Goal: Task Accomplishment & Management: Use online tool/utility

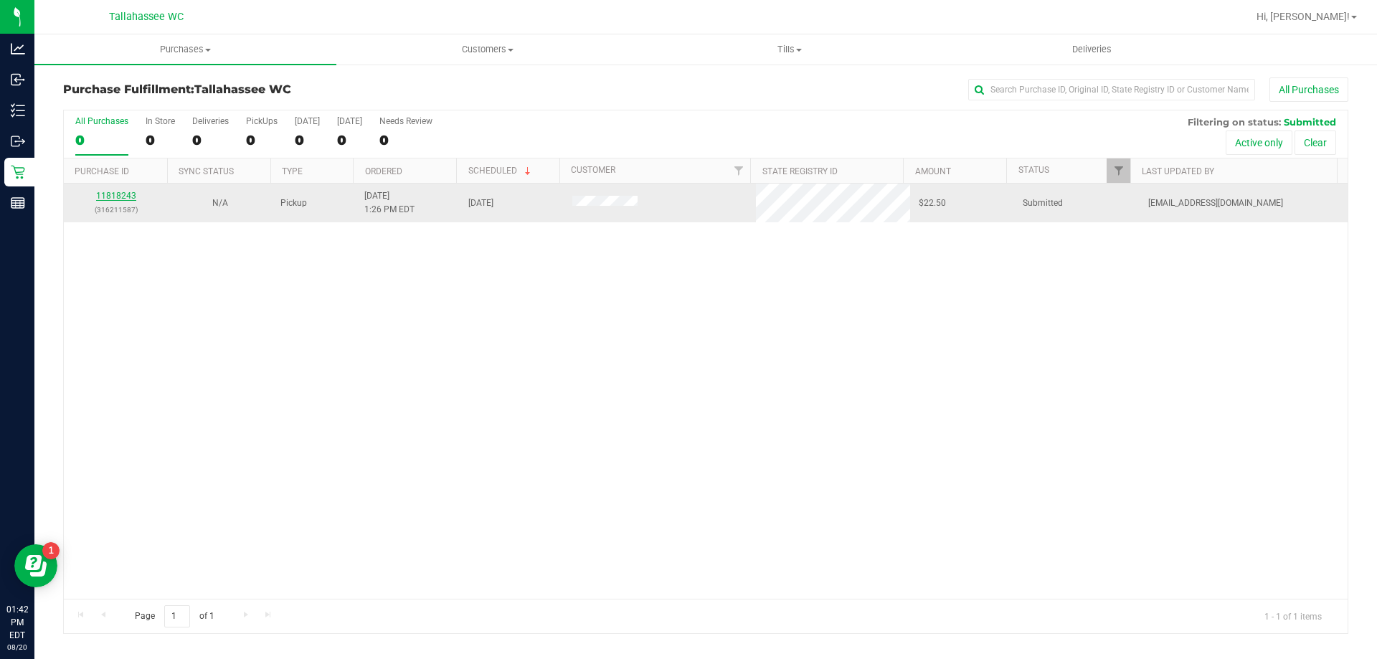
click at [108, 194] on link "11818243" at bounding box center [116, 196] width 40 height 10
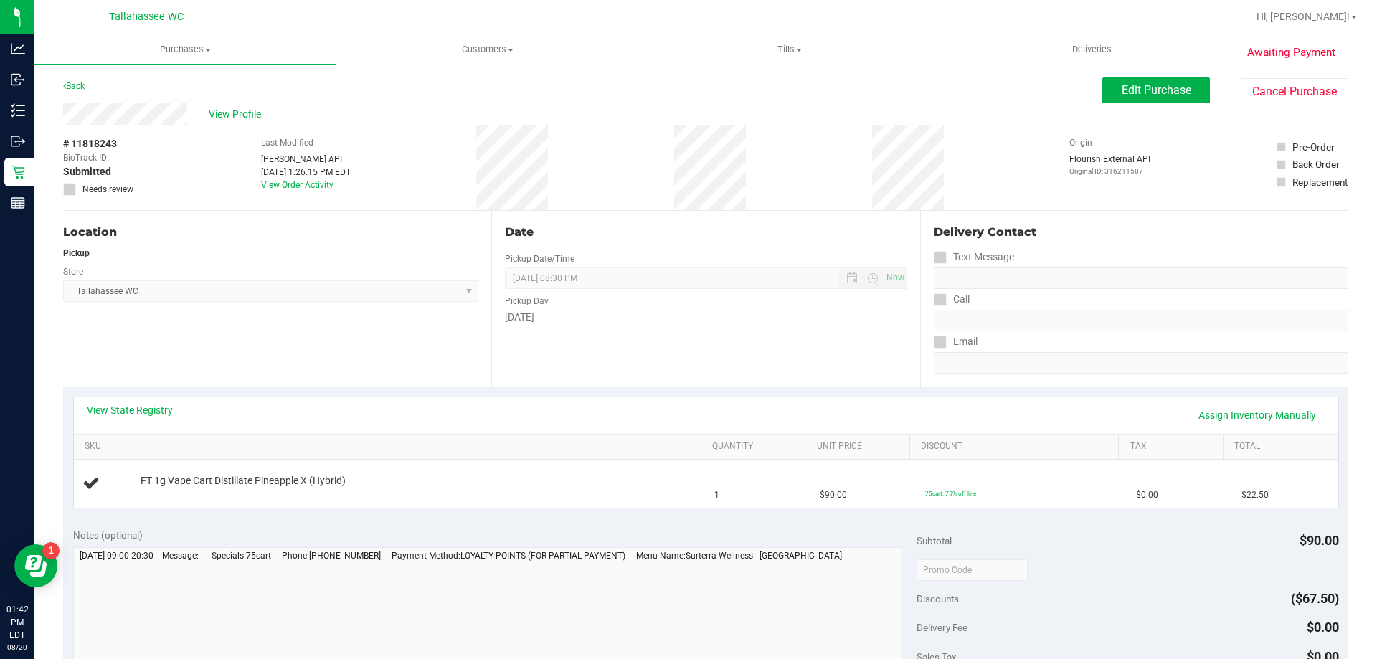
click at [103, 407] on link "View State Registry" at bounding box center [130, 410] width 86 height 14
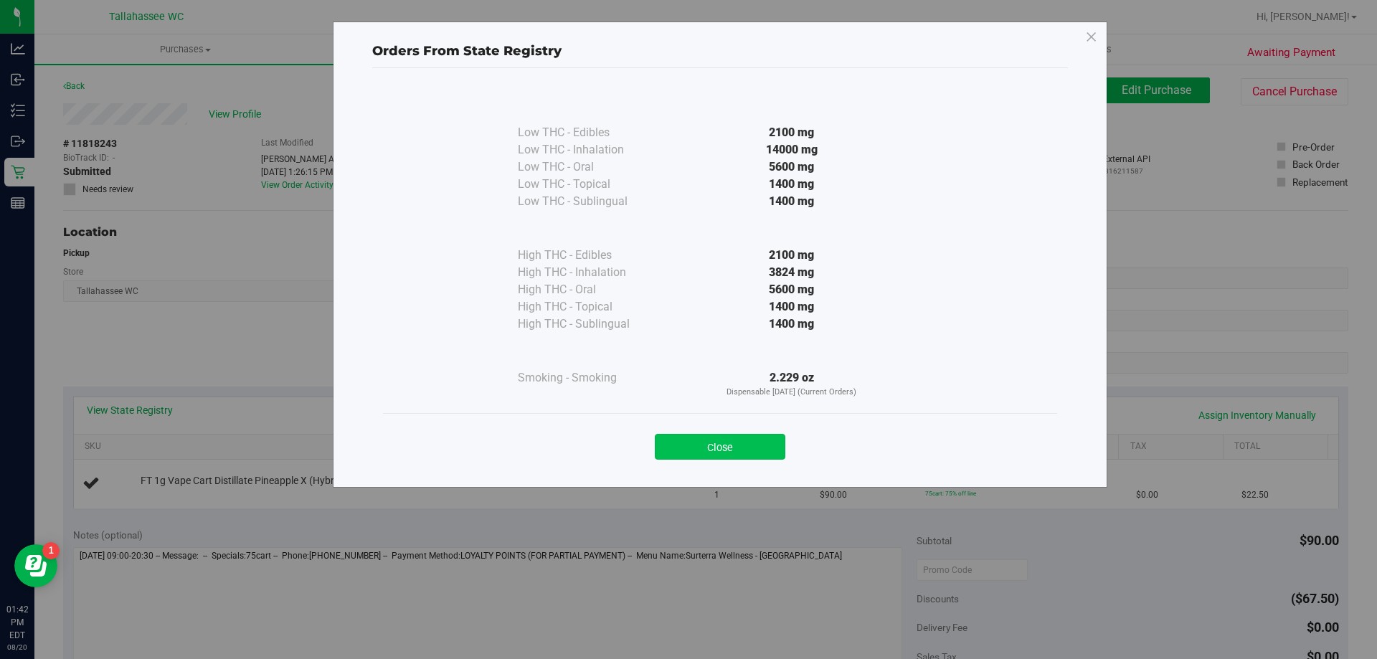
click at [721, 445] on button "Close" at bounding box center [720, 447] width 131 height 26
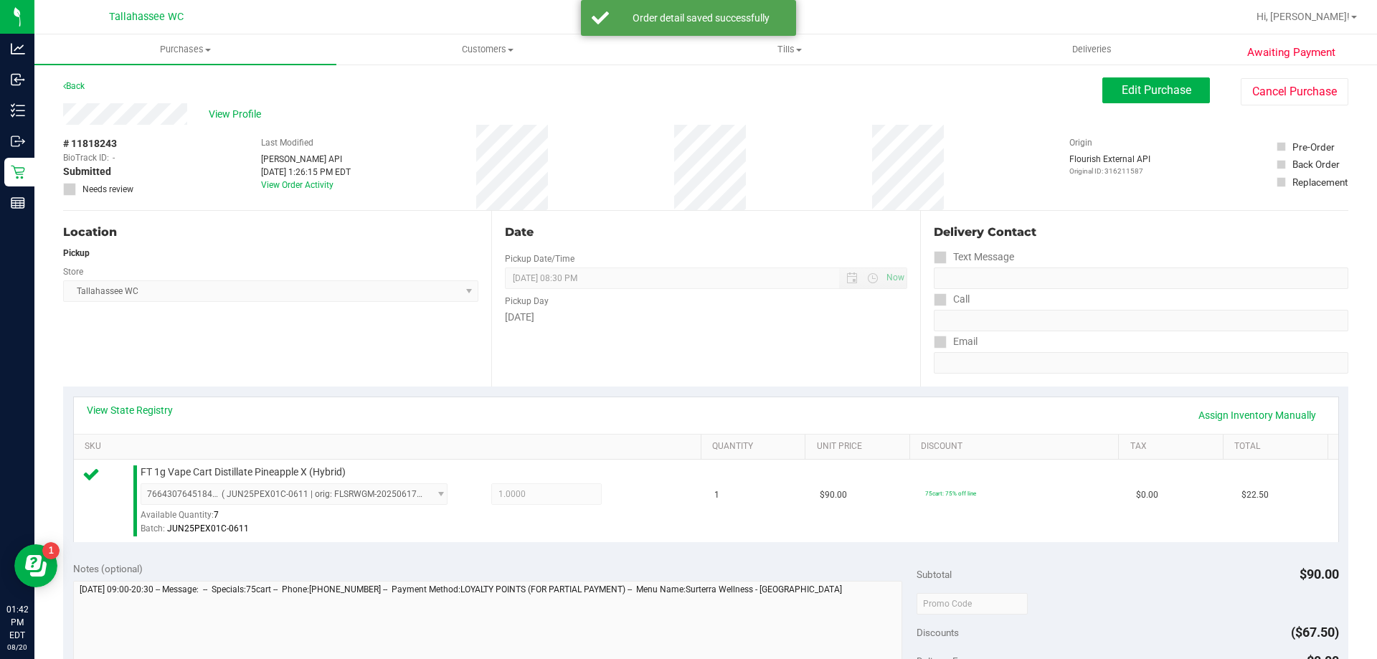
scroll to position [143, 0]
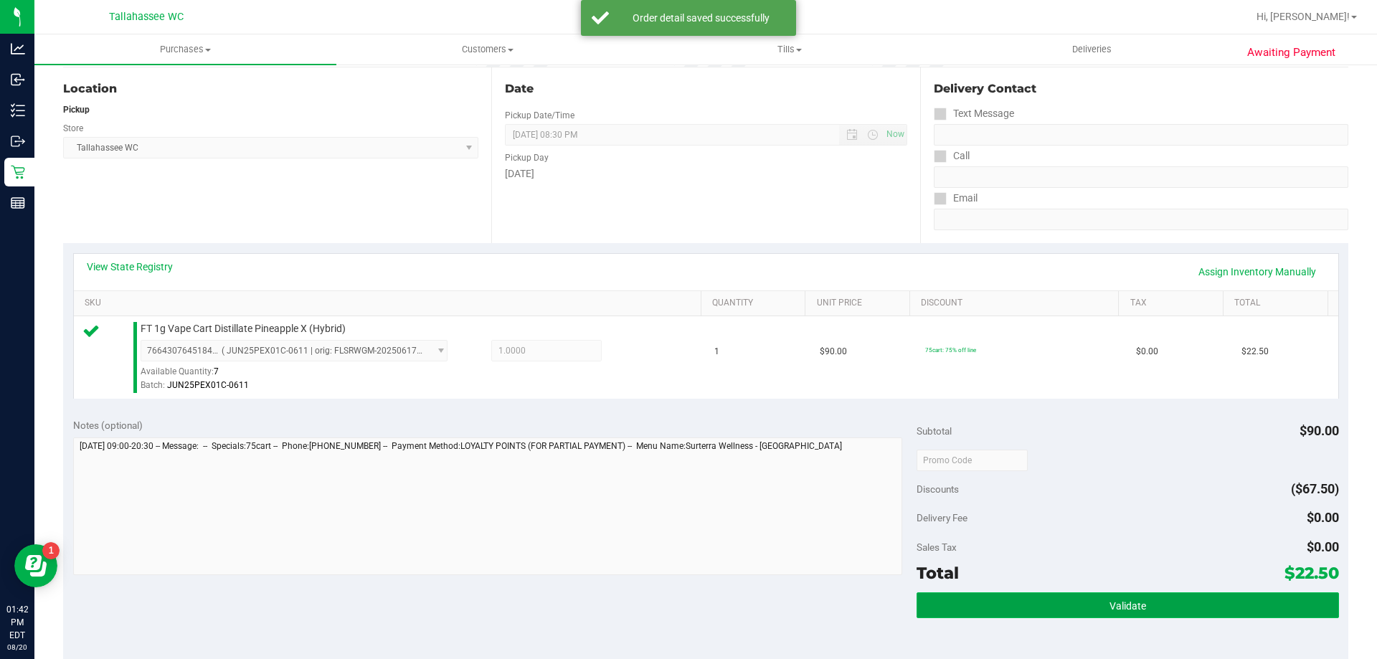
click at [1157, 600] on button "Validate" at bounding box center [1127, 605] width 422 height 26
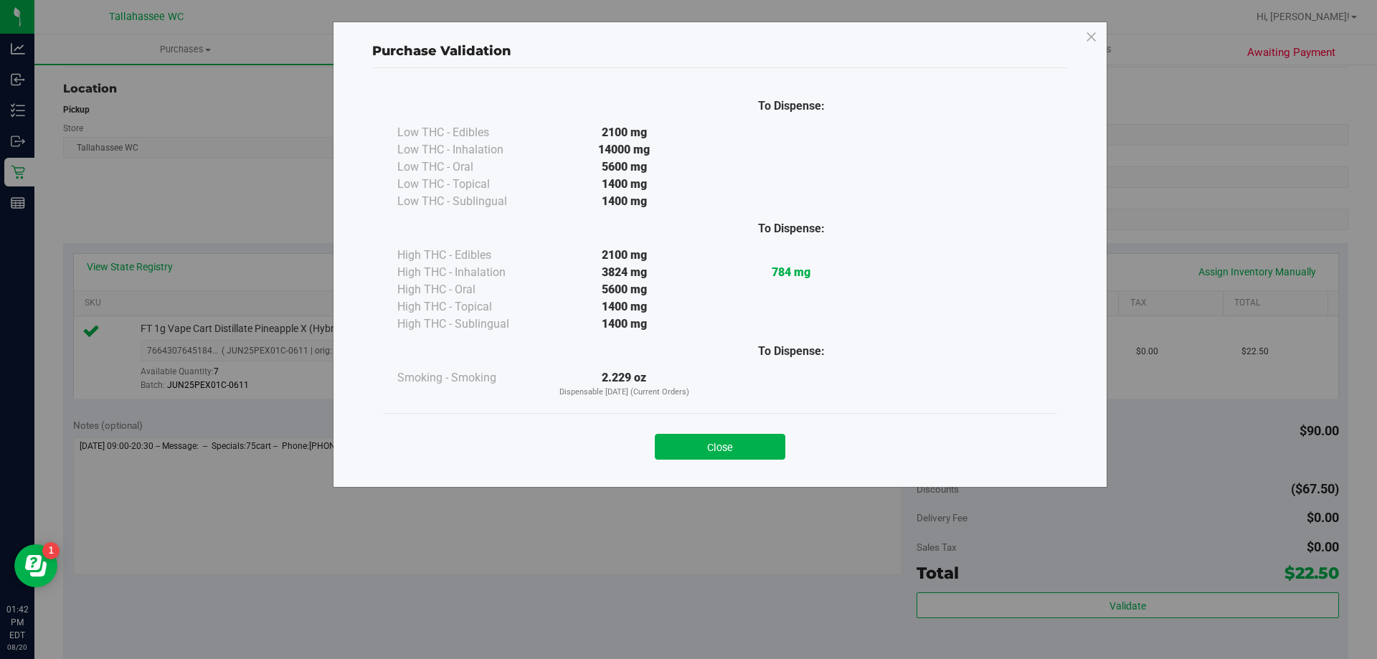
drag, startPoint x: 742, startPoint y: 435, endPoint x: 939, endPoint y: 493, distance: 204.9
click at [741, 437] on button "Close" at bounding box center [720, 447] width 131 height 26
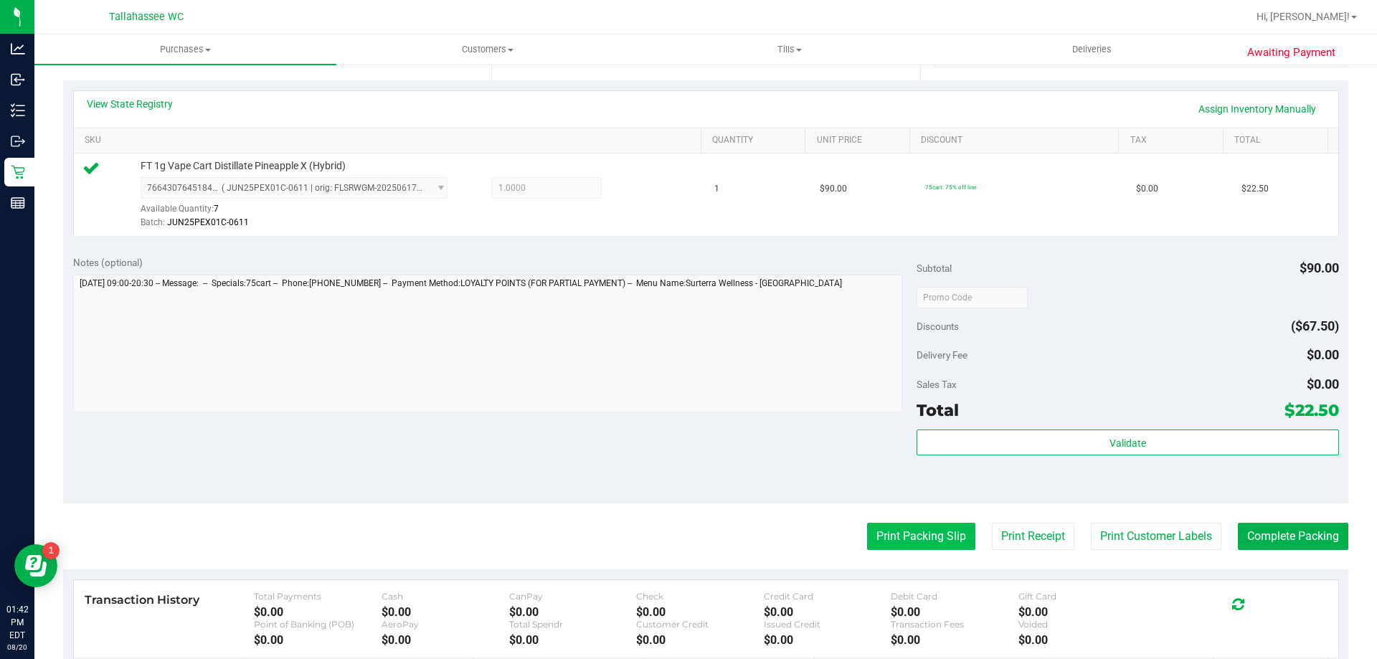
scroll to position [359, 0]
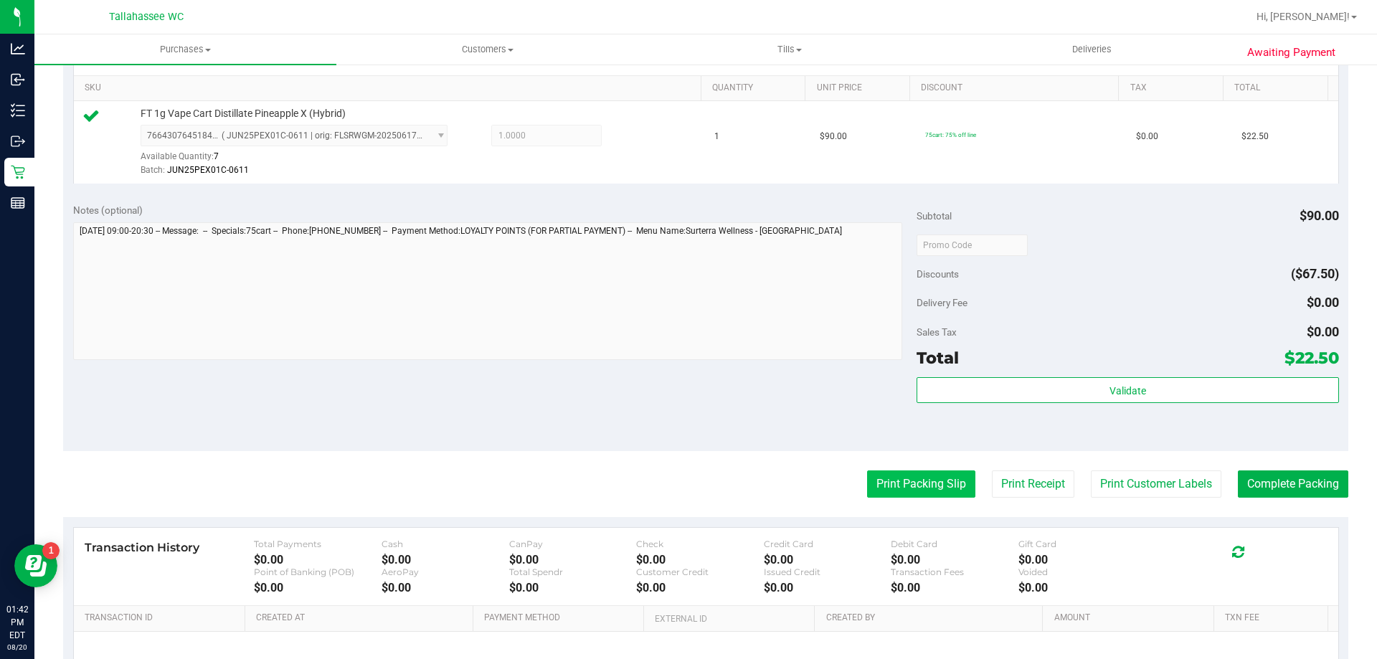
click at [918, 490] on button "Print Packing Slip" at bounding box center [921, 483] width 108 height 27
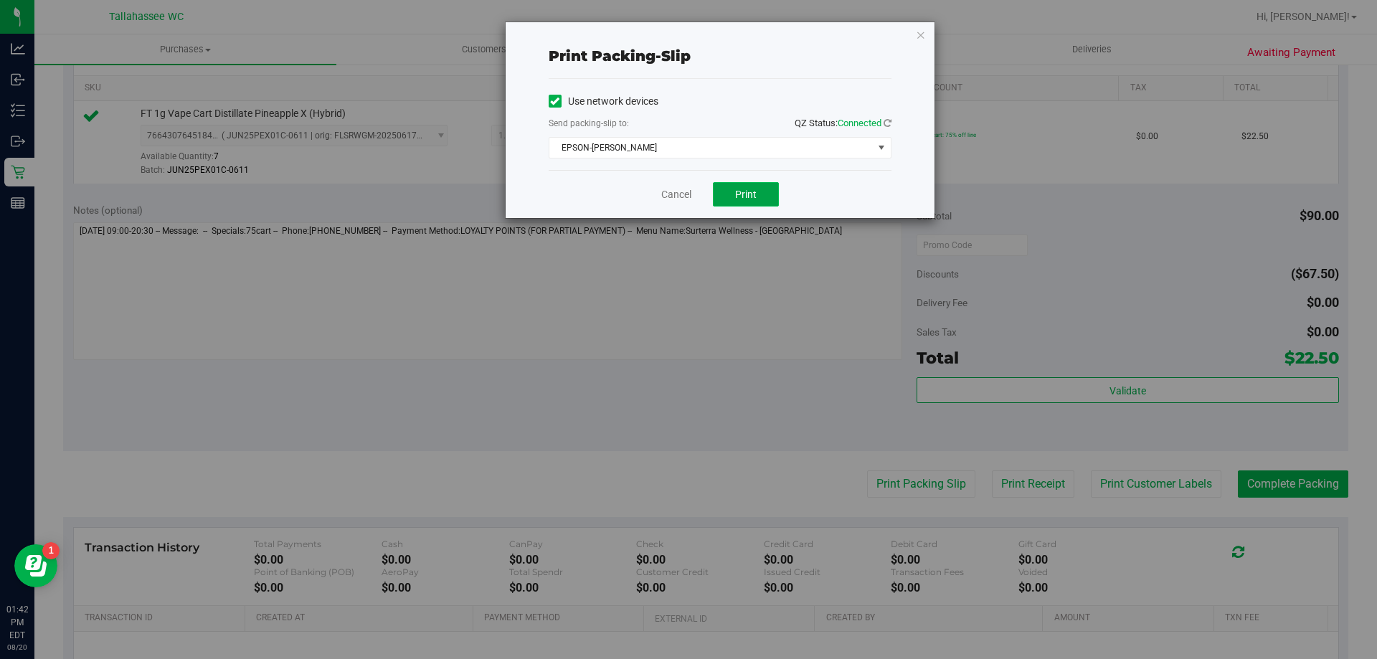
click at [769, 199] on button "Print" at bounding box center [746, 194] width 66 height 24
click at [684, 196] on link "Cancel" at bounding box center [676, 194] width 30 height 15
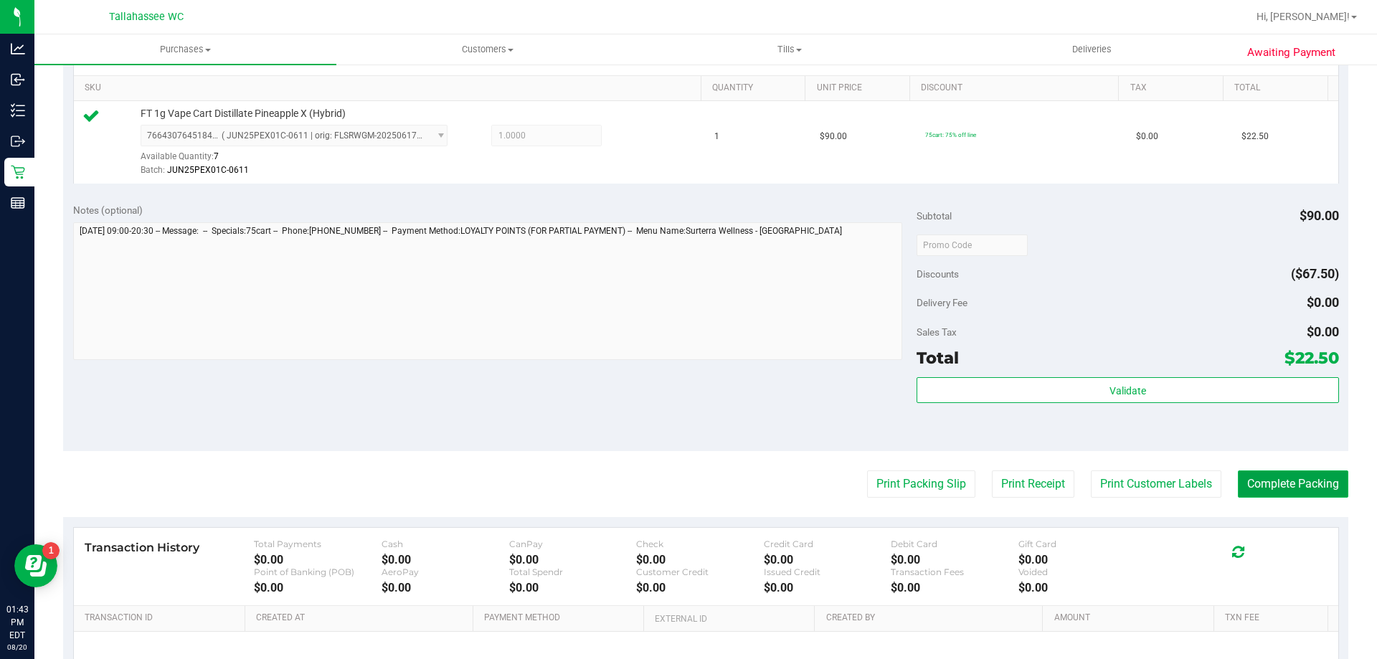
click at [1274, 493] on button "Complete Packing" at bounding box center [1293, 483] width 110 height 27
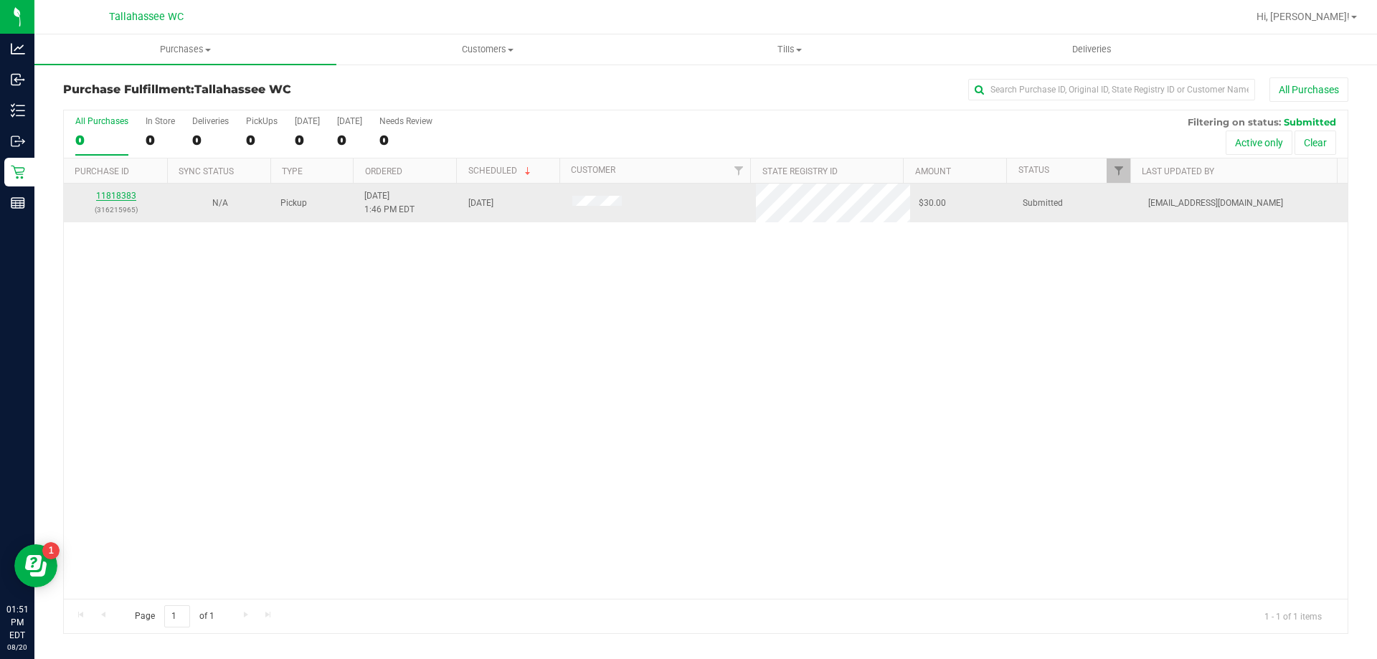
click at [123, 196] on link "11818383" at bounding box center [116, 196] width 40 height 10
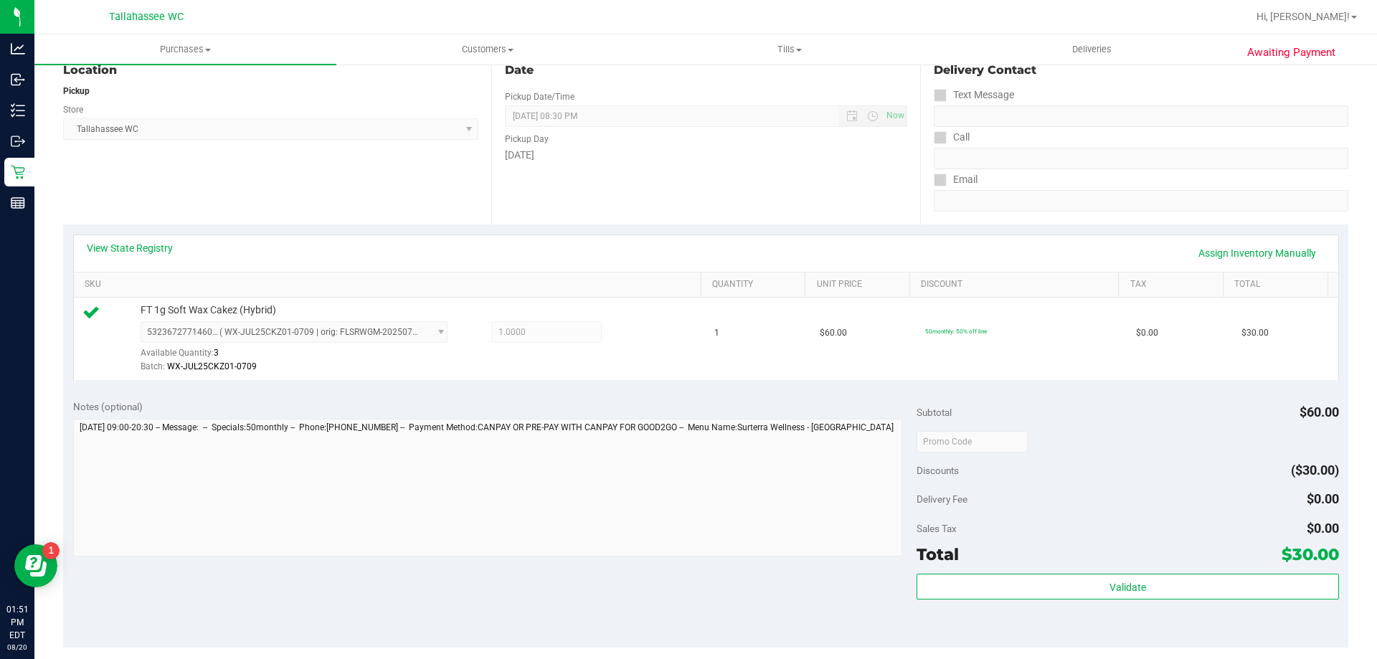
scroll to position [287, 0]
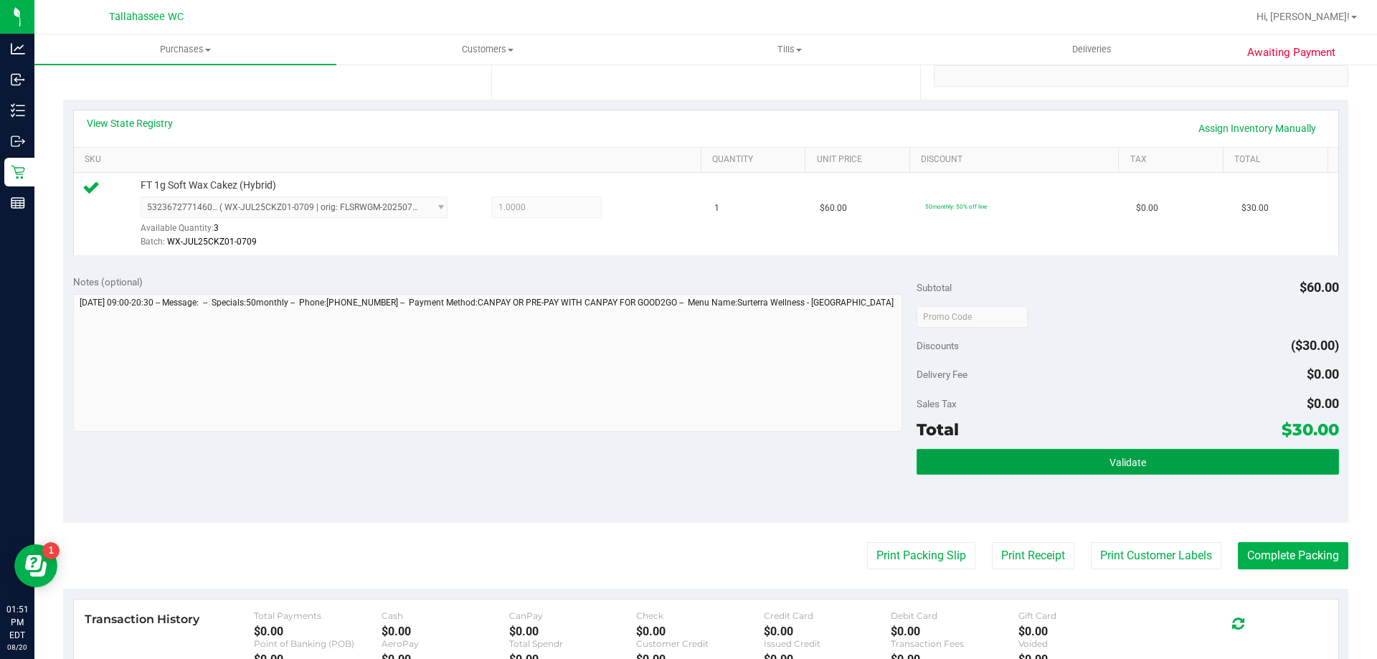
click at [1090, 463] on button "Validate" at bounding box center [1127, 462] width 422 height 26
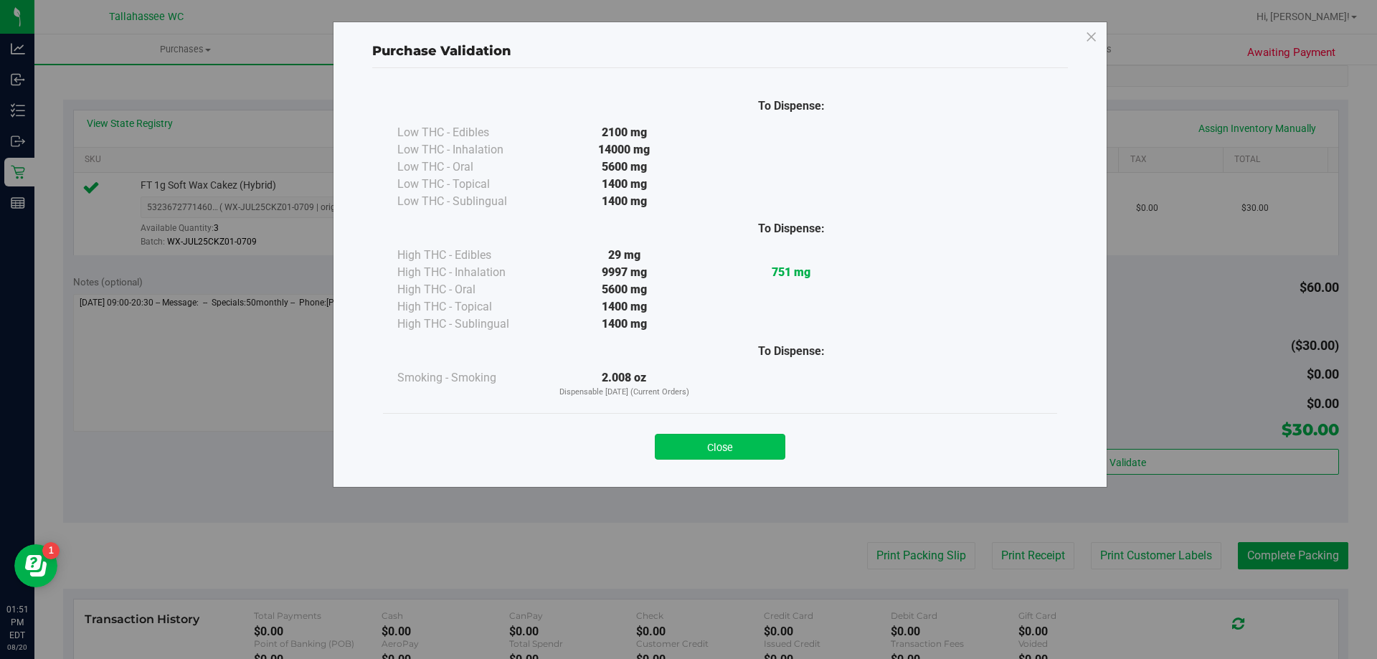
click at [757, 437] on button "Close" at bounding box center [720, 447] width 131 height 26
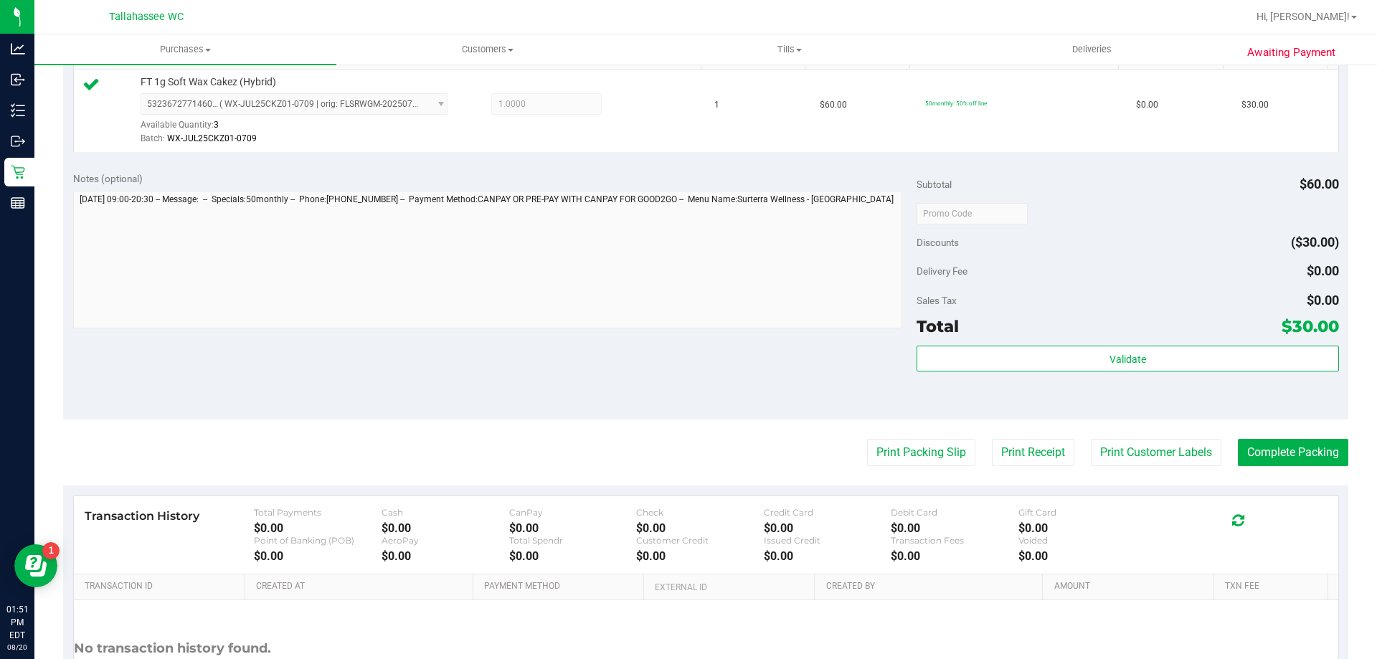
scroll to position [502, 0]
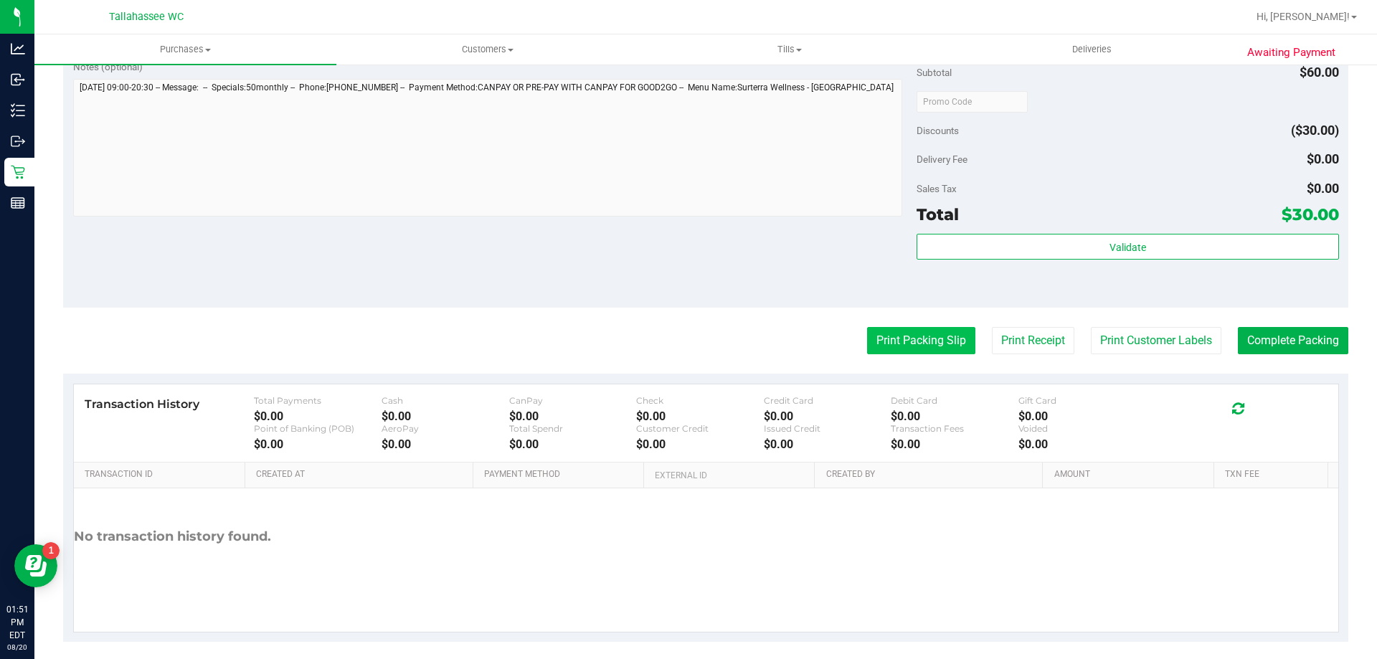
click at [944, 338] on button "Print Packing Slip" at bounding box center [921, 340] width 108 height 27
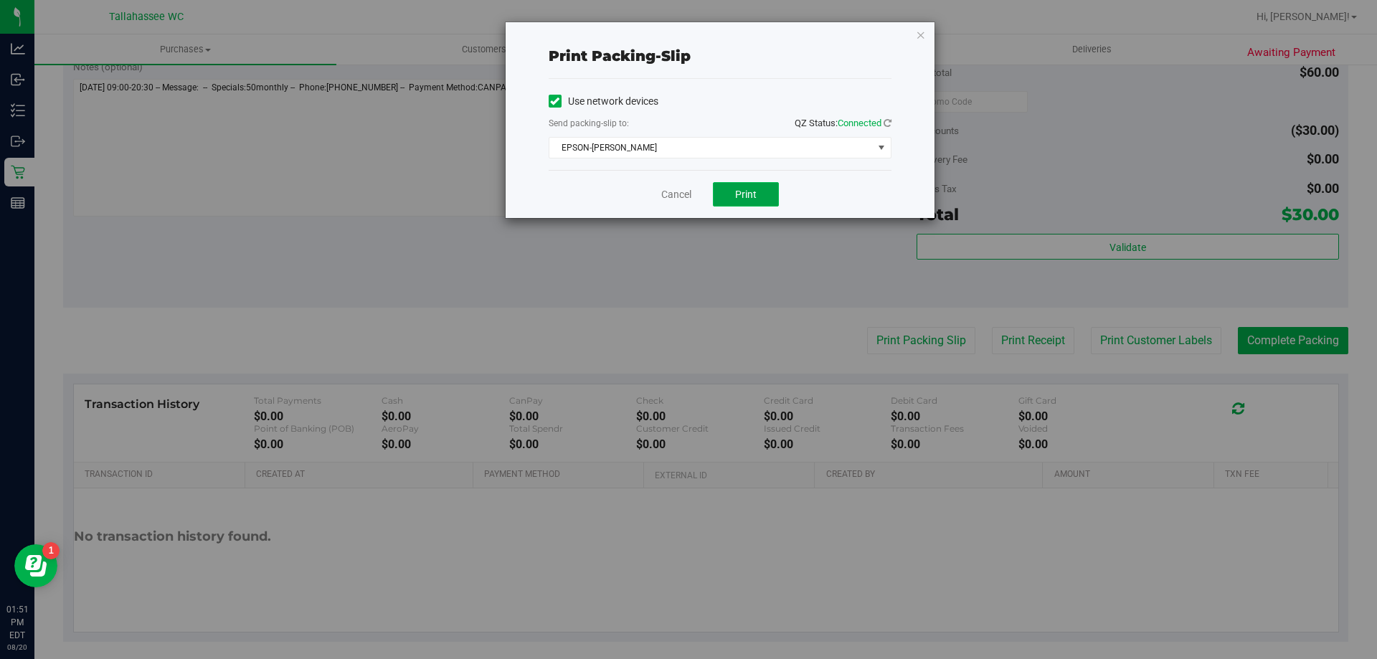
click at [762, 199] on button "Print" at bounding box center [746, 194] width 66 height 24
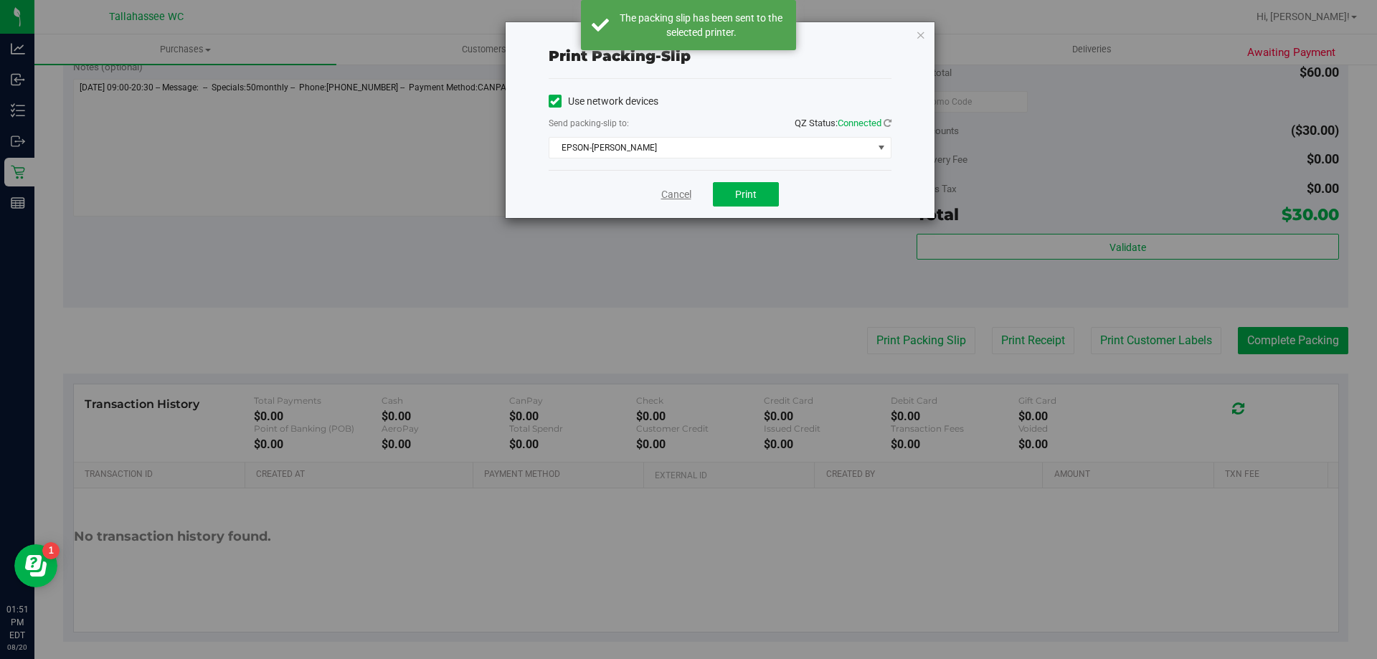
click at [682, 191] on link "Cancel" at bounding box center [676, 194] width 30 height 15
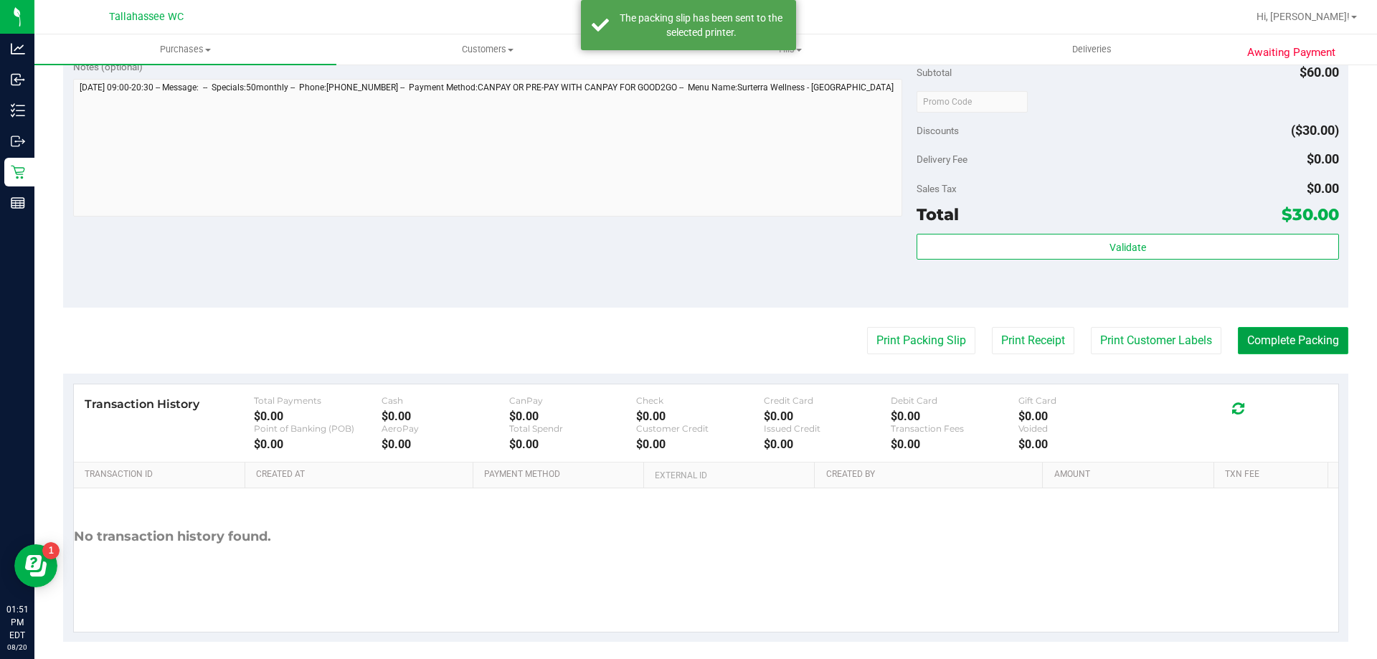
click at [1304, 345] on button "Complete Packing" at bounding box center [1293, 340] width 110 height 27
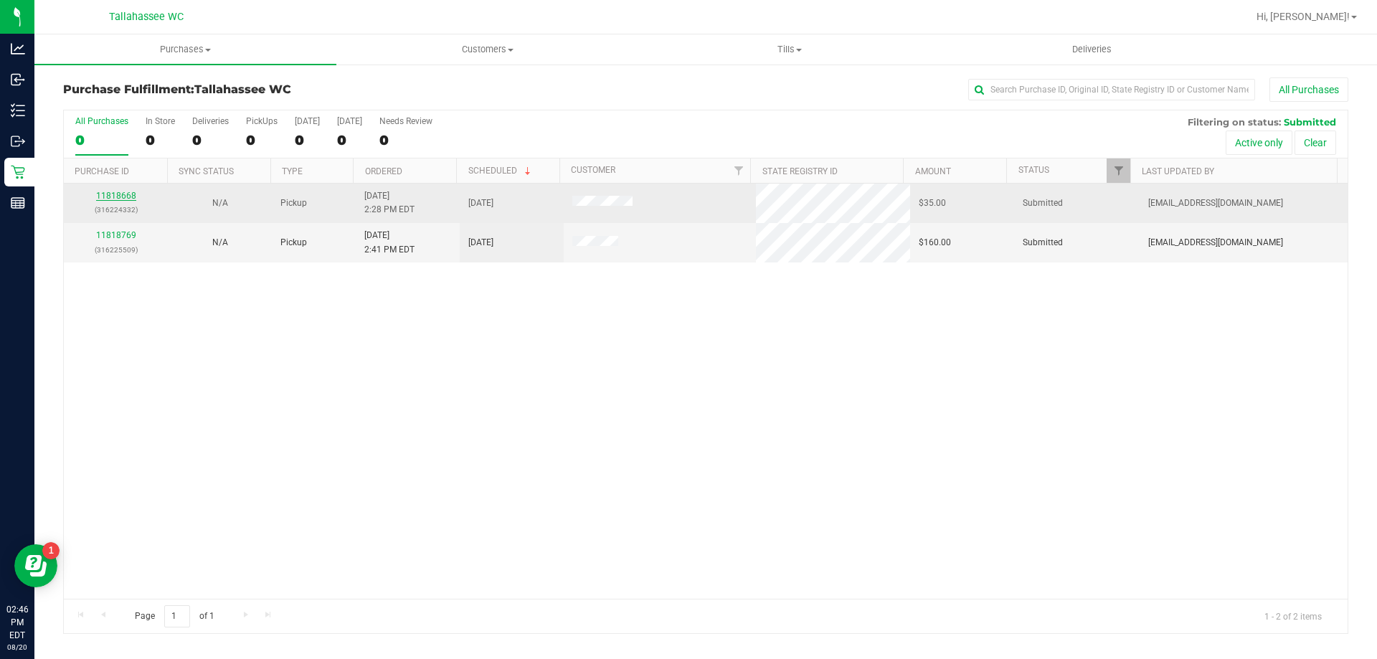
click at [119, 200] on link "11818668" at bounding box center [116, 196] width 40 height 10
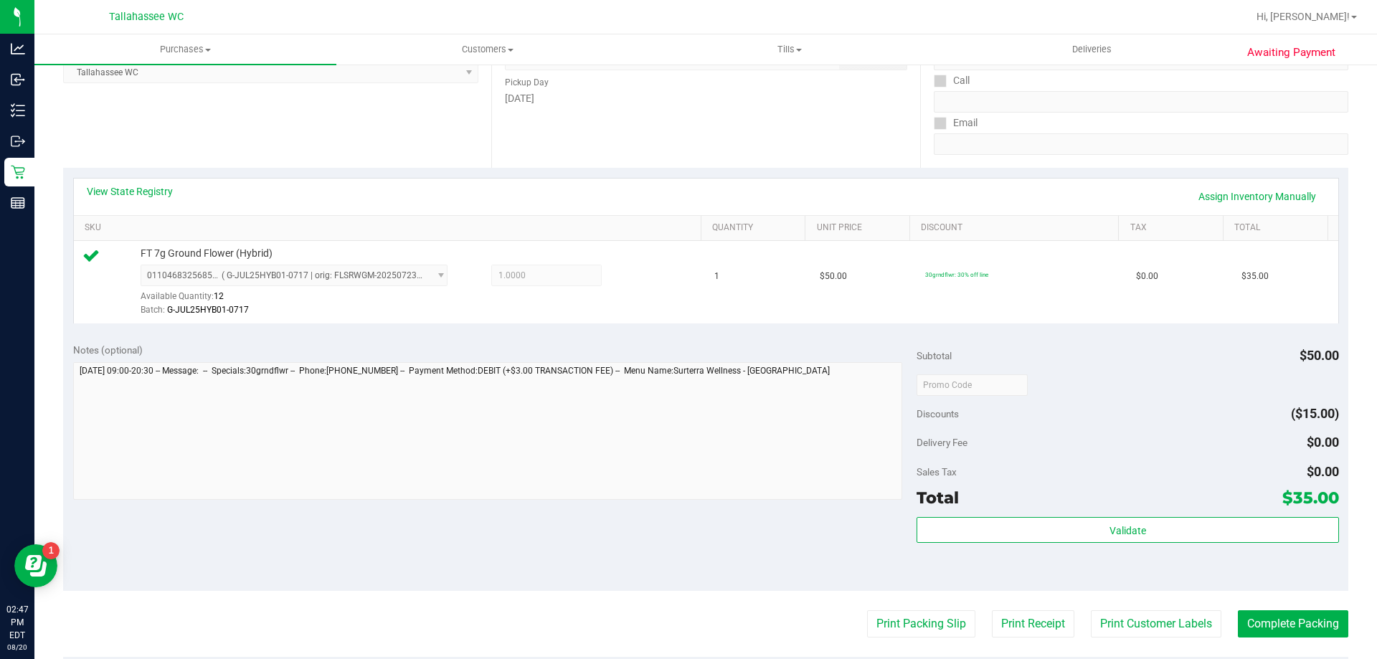
scroll to position [287, 0]
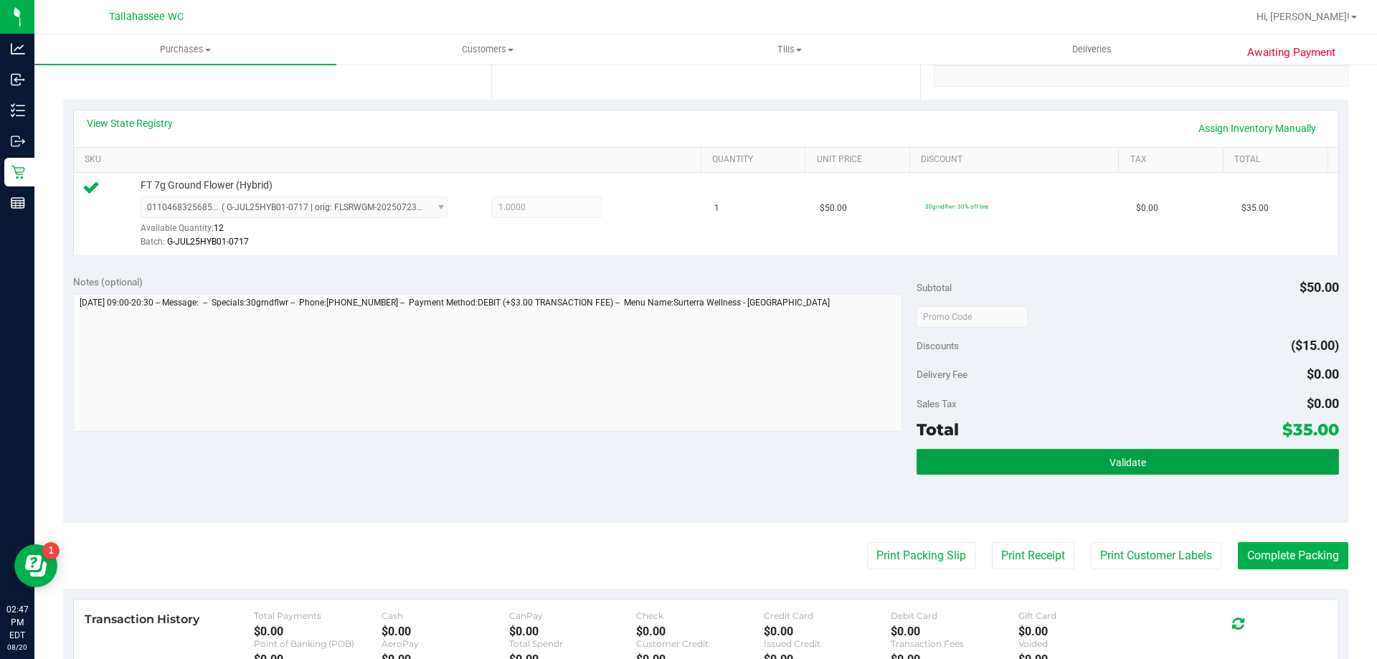
click at [958, 465] on button "Validate" at bounding box center [1127, 462] width 422 height 26
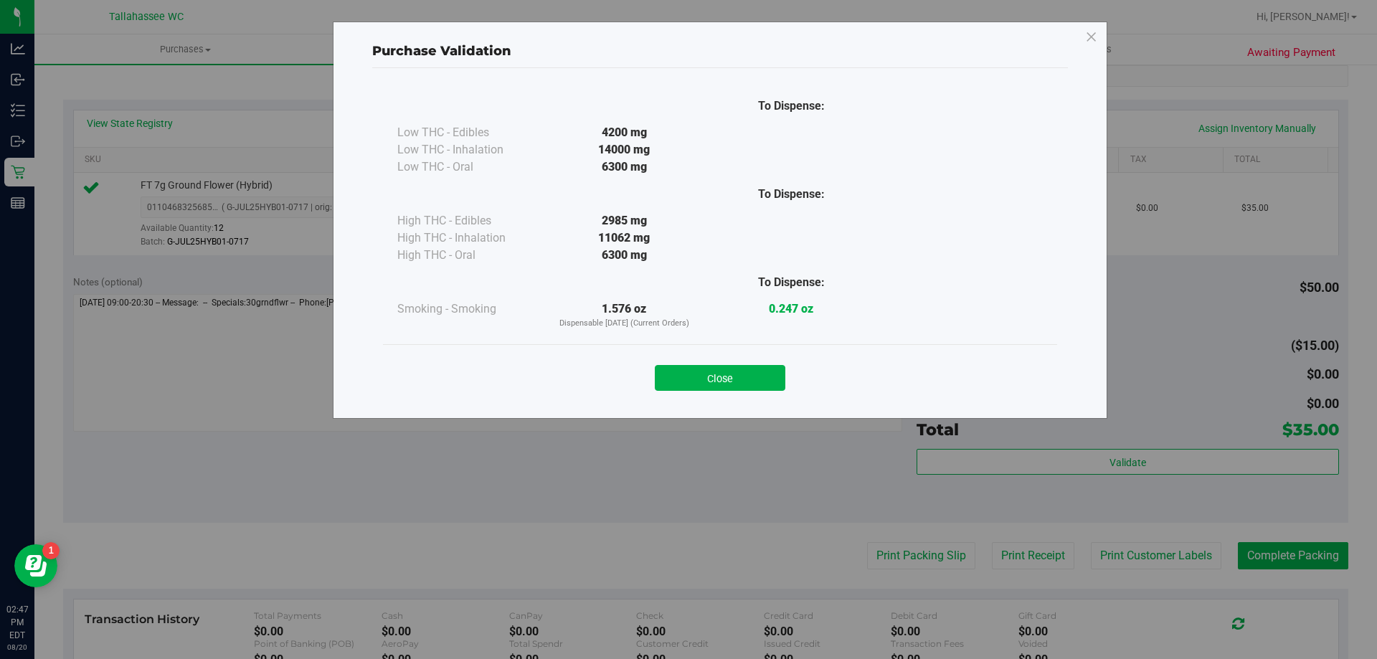
click at [704, 364] on div "Close" at bounding box center [720, 374] width 653 height 36
click at [745, 370] on button "Close" at bounding box center [720, 378] width 131 height 26
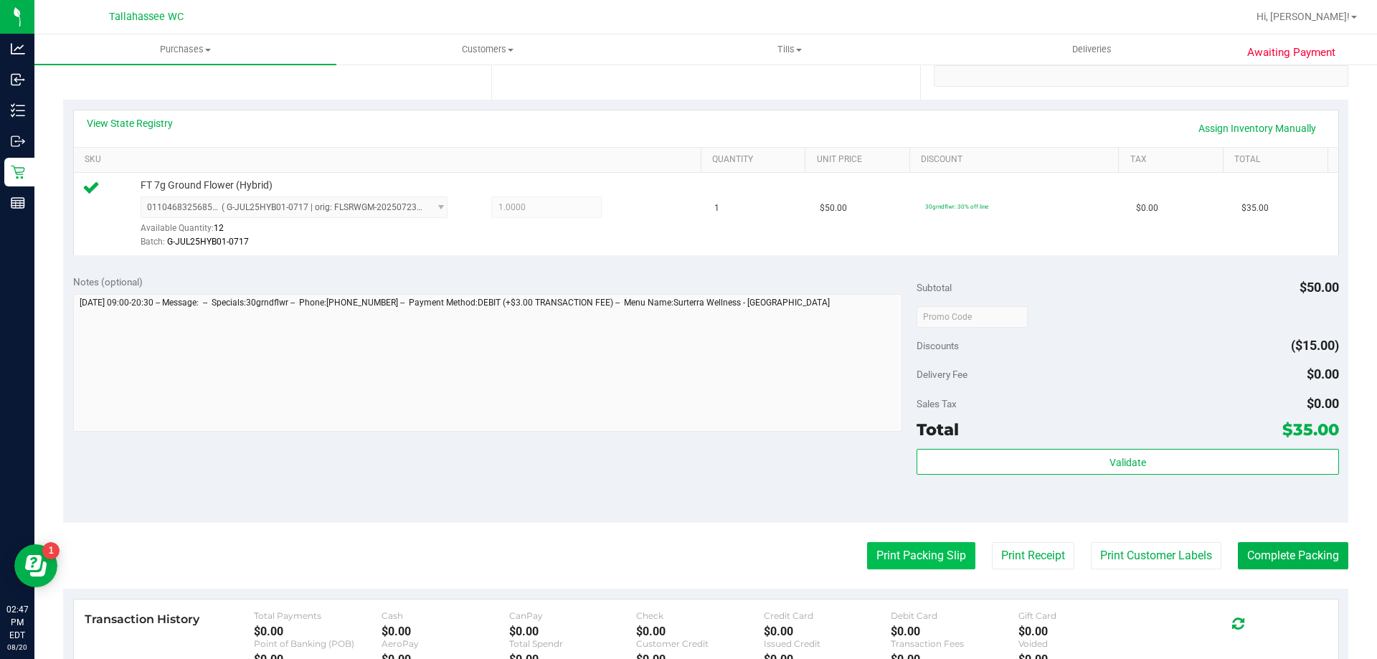
click at [868, 561] on button "Print Packing Slip" at bounding box center [921, 555] width 108 height 27
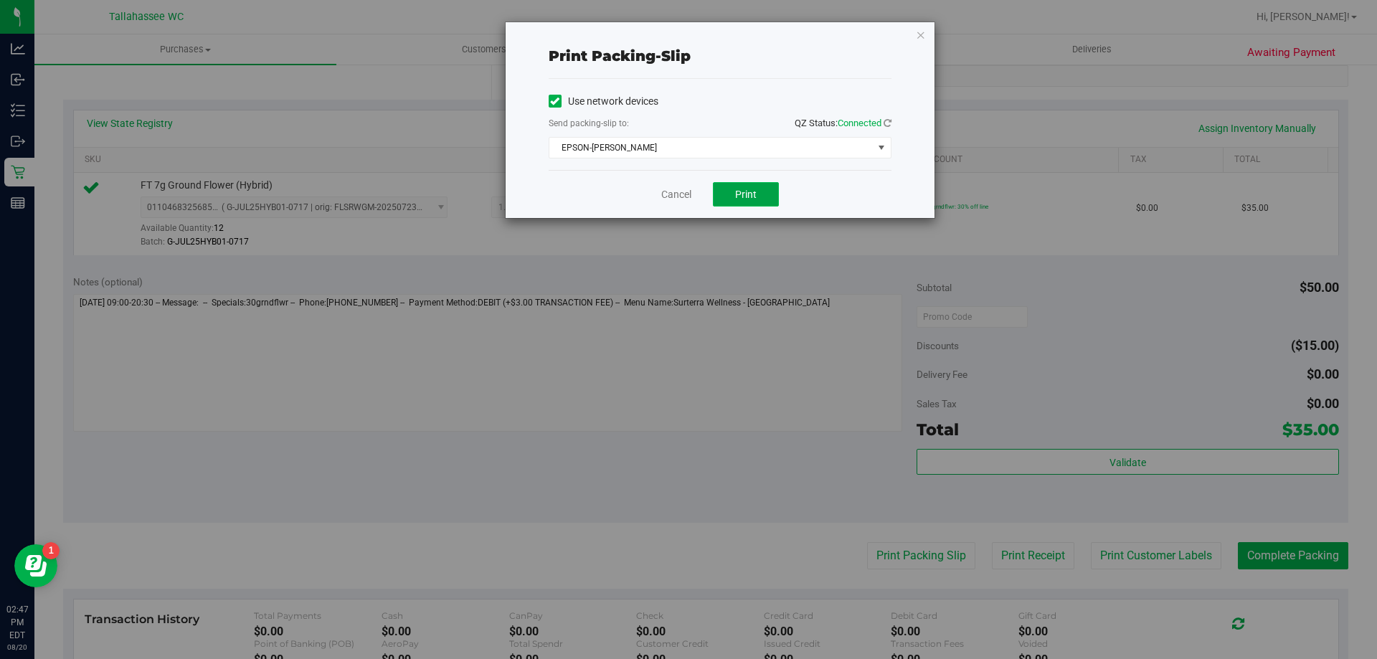
click at [736, 193] on span "Print" at bounding box center [746, 194] width 22 height 11
drag, startPoint x: 681, startPoint y: 199, endPoint x: 688, endPoint y: 207, distance: 10.7
click at [680, 199] on link "Cancel" at bounding box center [676, 194] width 30 height 15
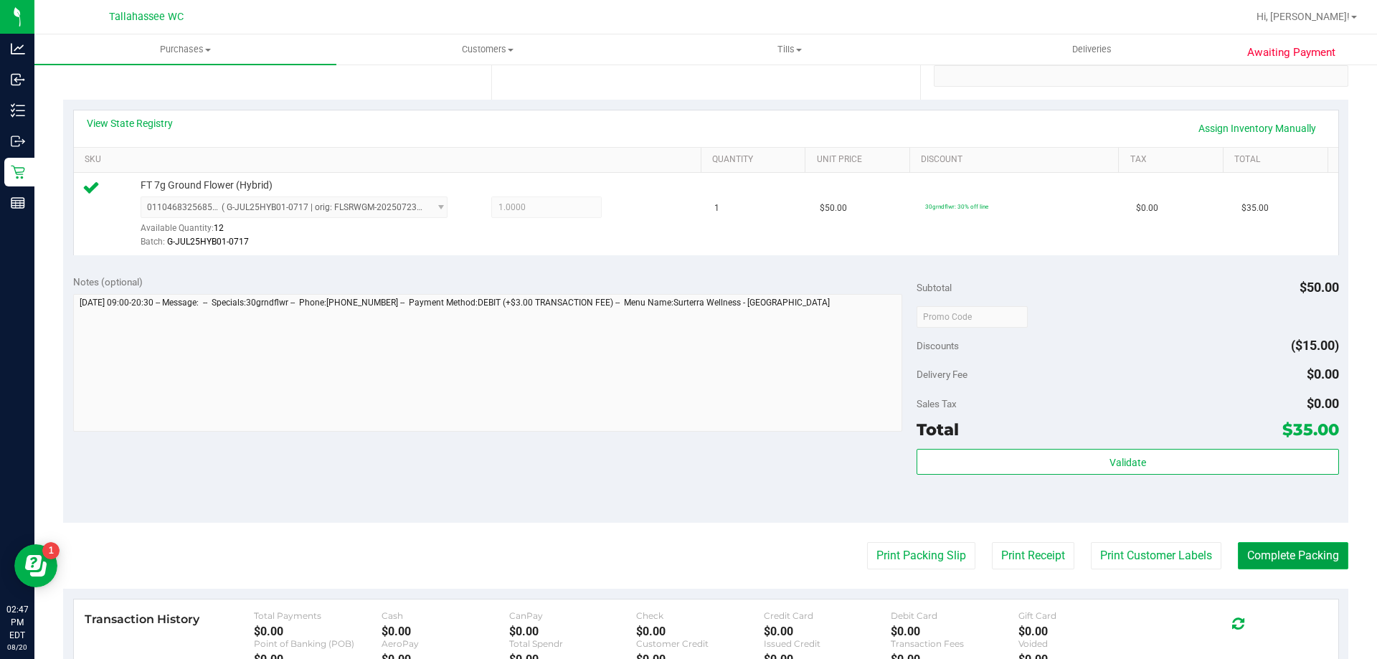
click at [1244, 552] on button "Complete Packing" at bounding box center [1293, 555] width 110 height 27
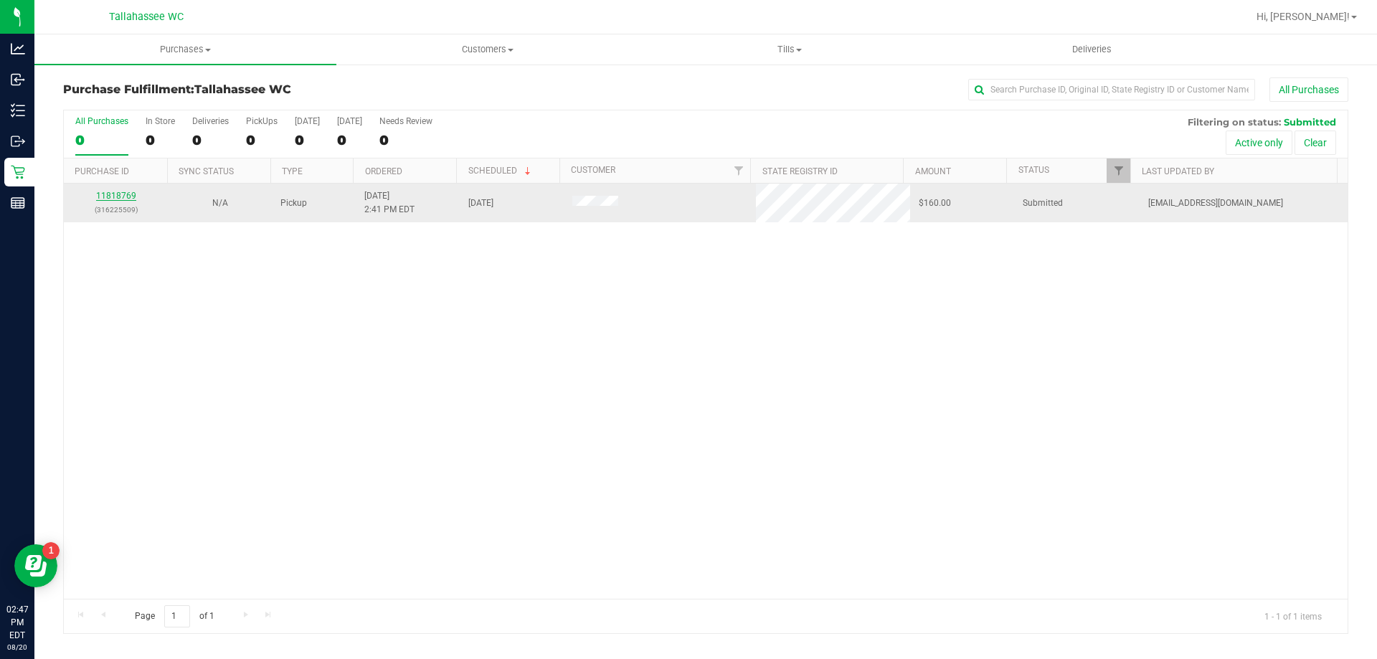
click at [129, 196] on link "11818769" at bounding box center [116, 196] width 40 height 10
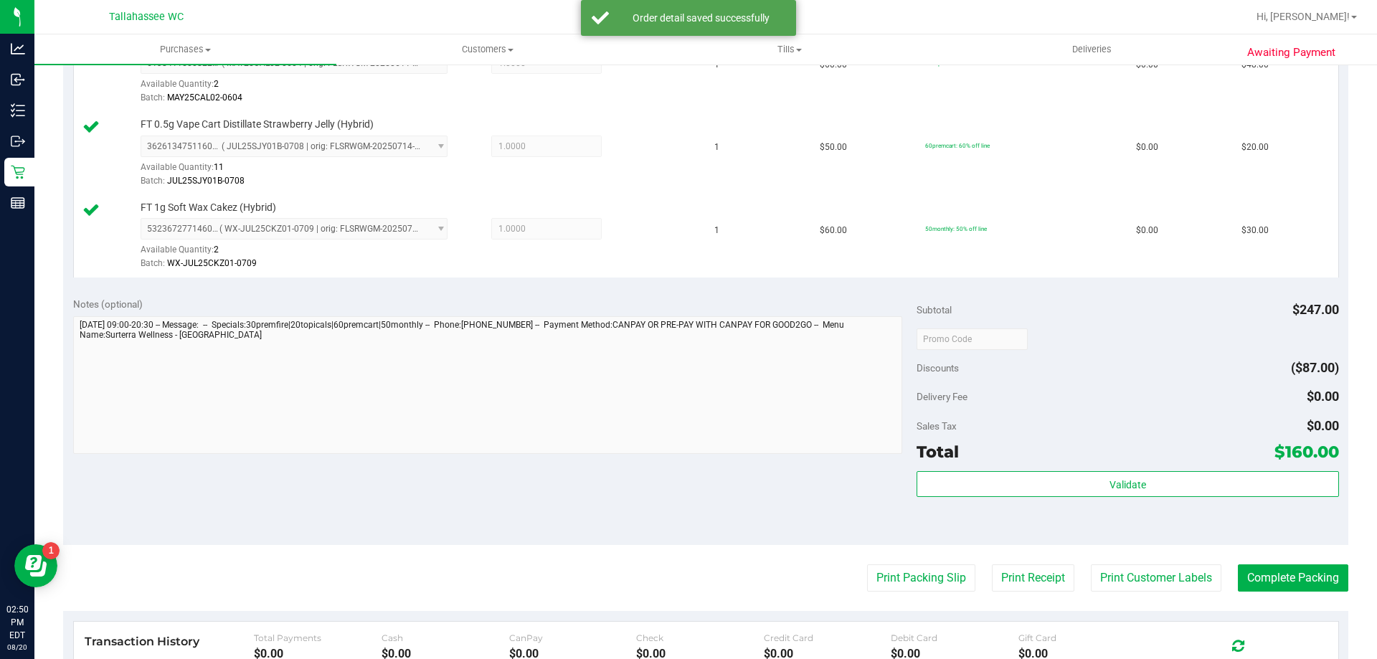
scroll to position [717, 0]
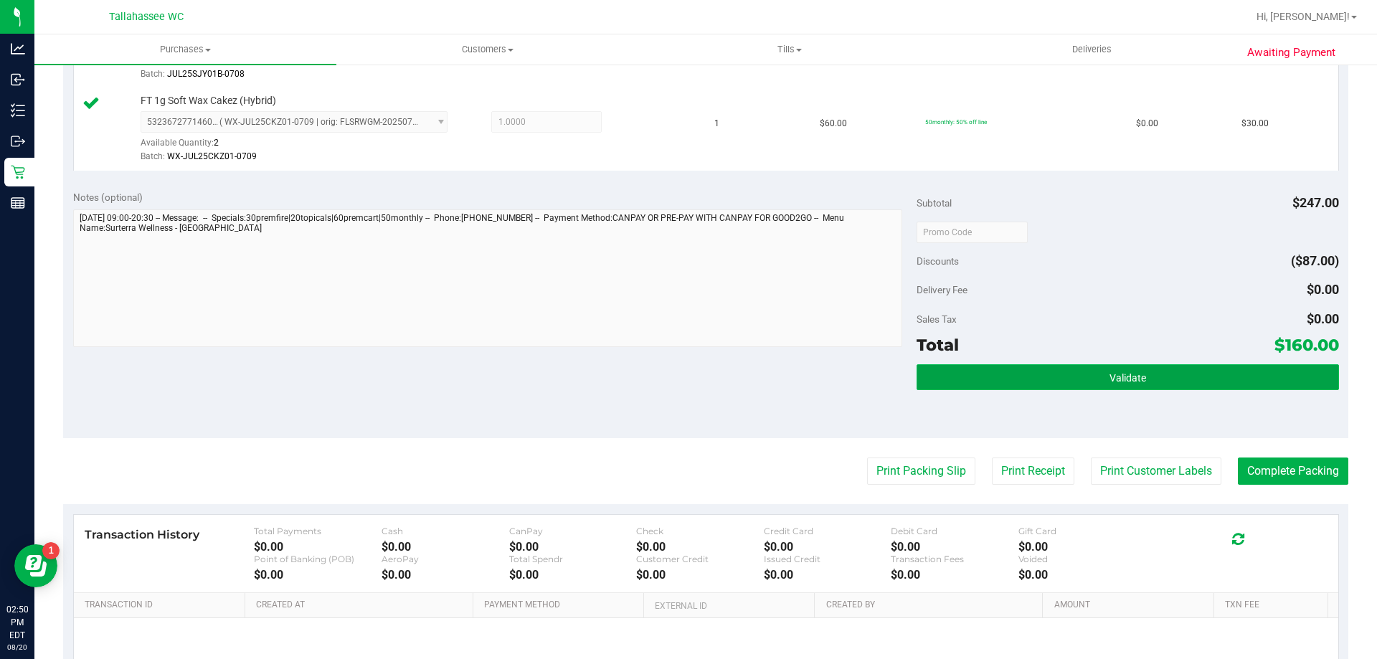
click at [1051, 379] on button "Validate" at bounding box center [1127, 377] width 422 height 26
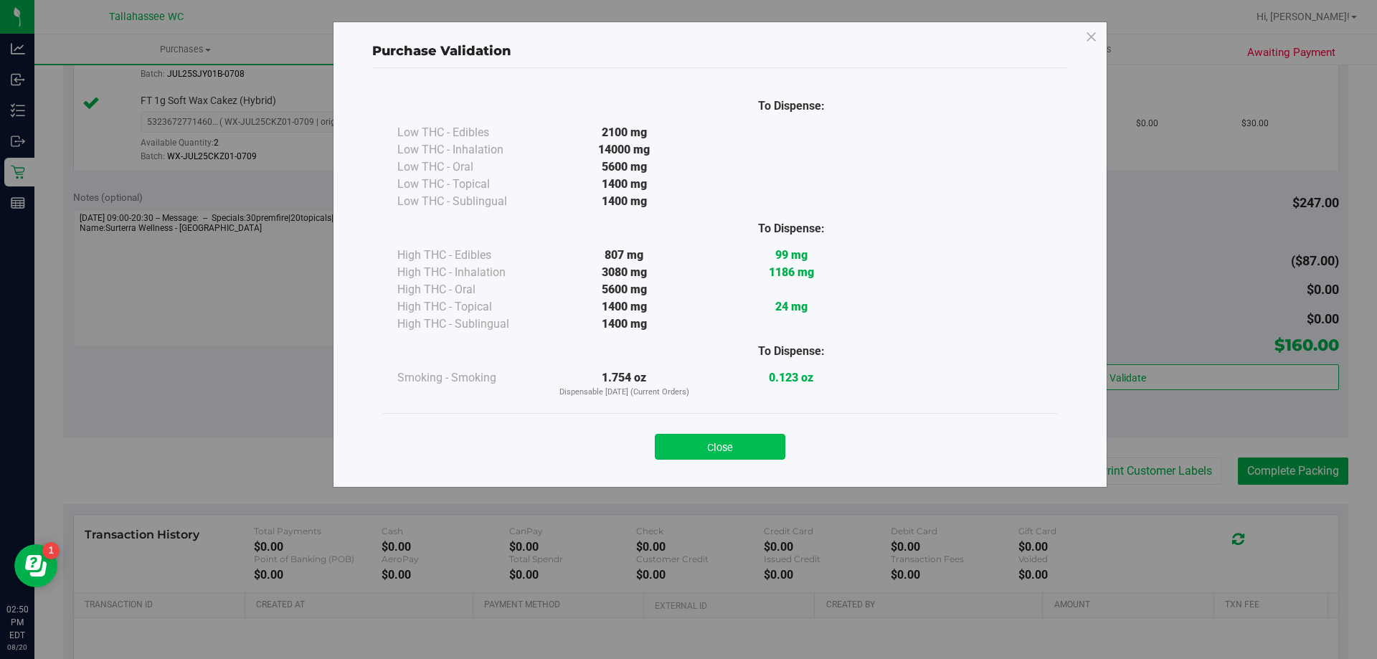
click at [728, 447] on button "Close" at bounding box center [720, 447] width 131 height 26
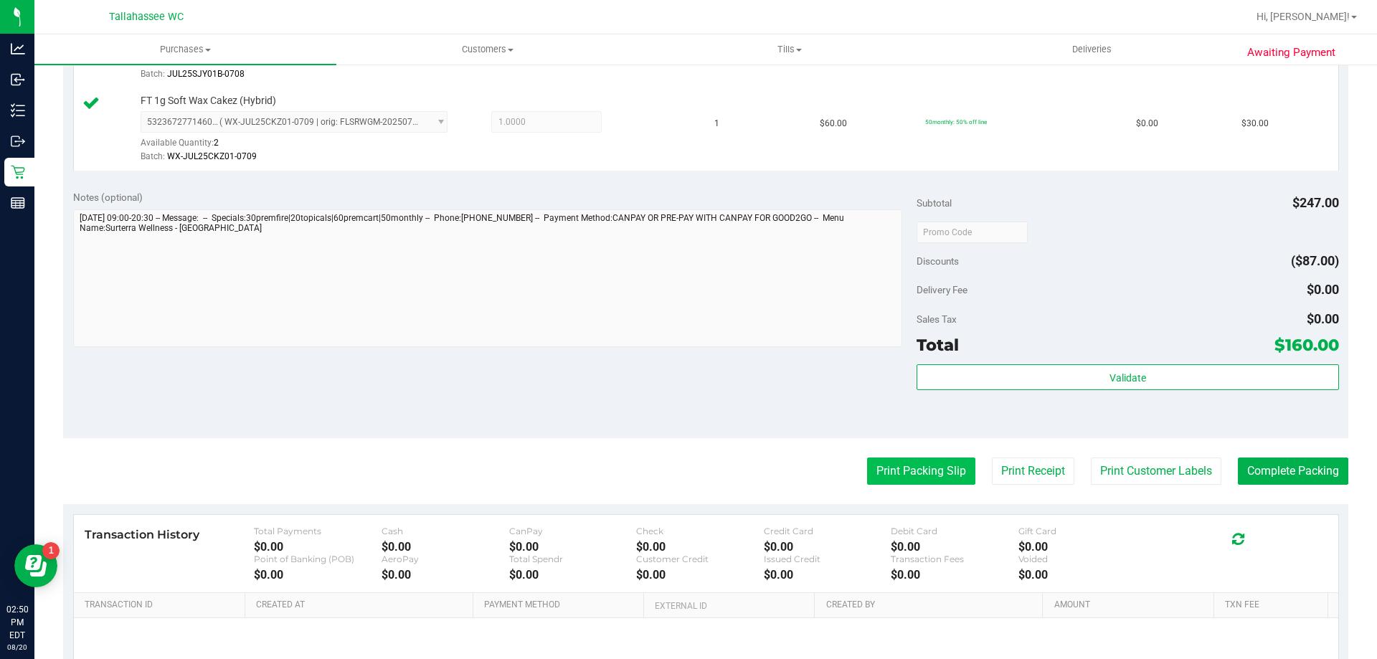
click at [917, 483] on button "Print Packing Slip" at bounding box center [921, 471] width 108 height 27
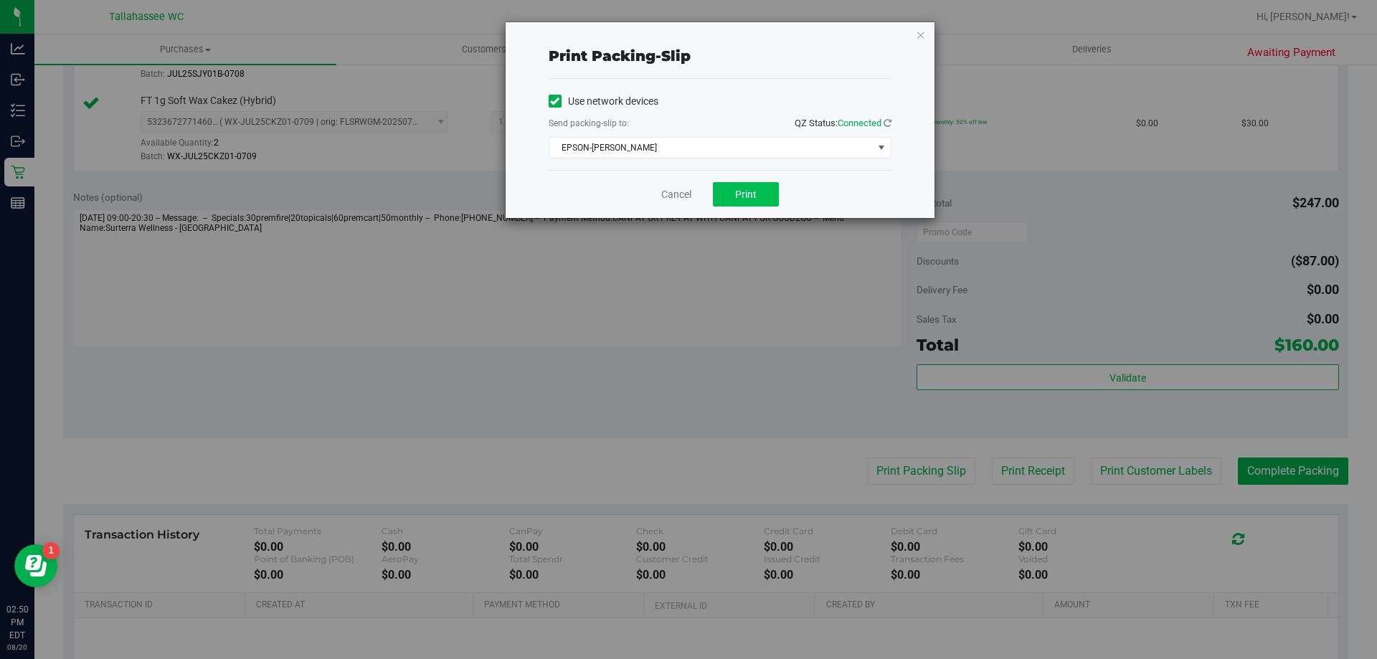
click at [752, 207] on div "Cancel Print" at bounding box center [720, 194] width 343 height 48
click at [752, 206] on button "Print" at bounding box center [746, 194] width 66 height 24
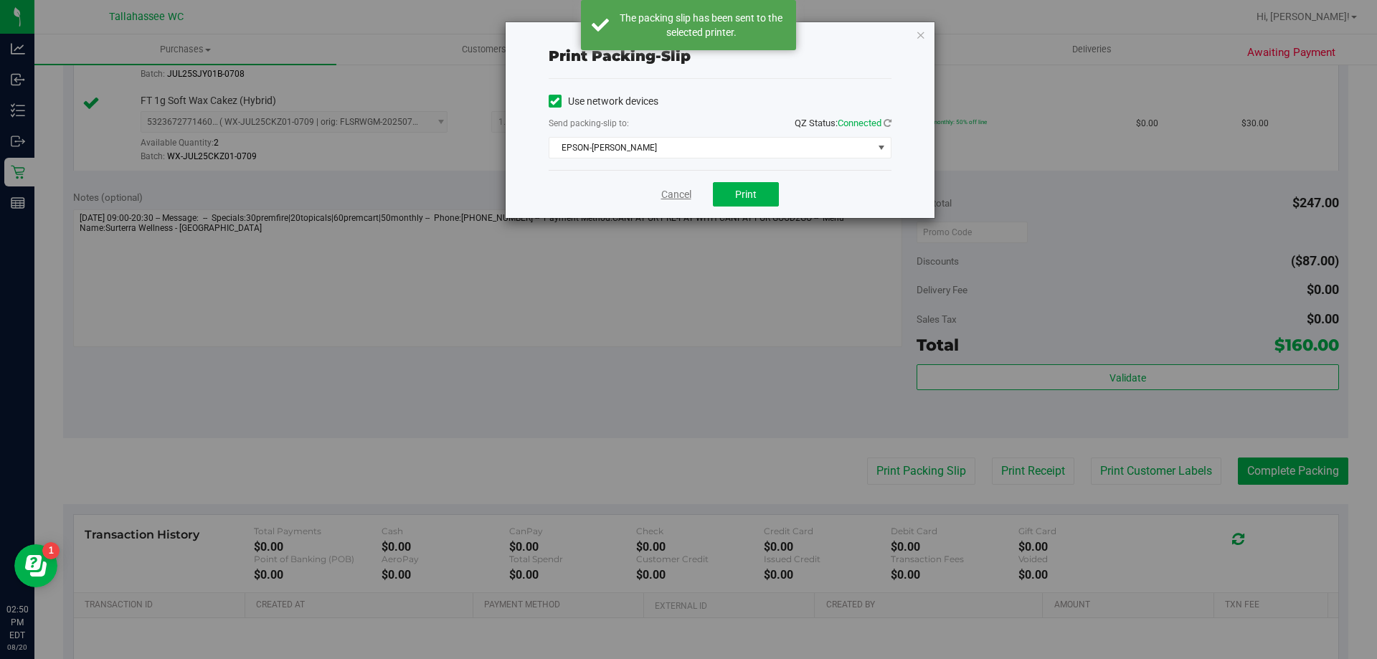
click at [672, 199] on link "Cancel" at bounding box center [676, 194] width 30 height 15
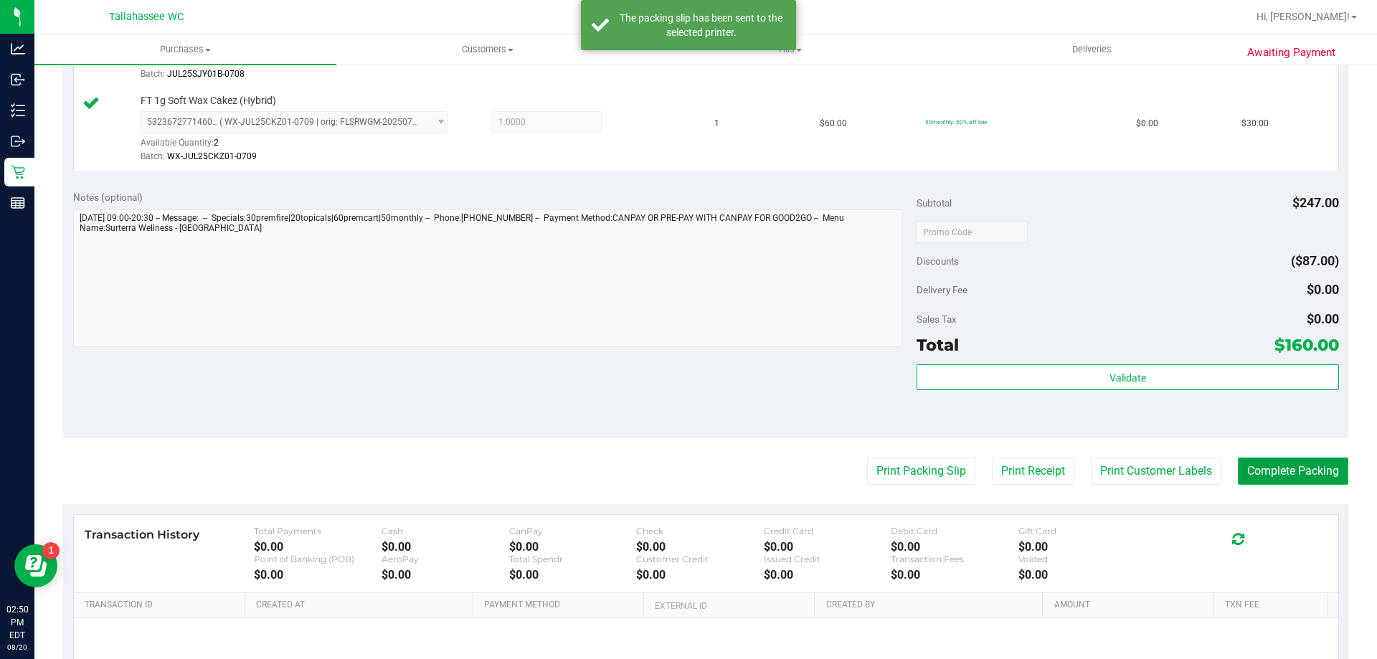
click at [1267, 465] on button "Complete Packing" at bounding box center [1293, 471] width 110 height 27
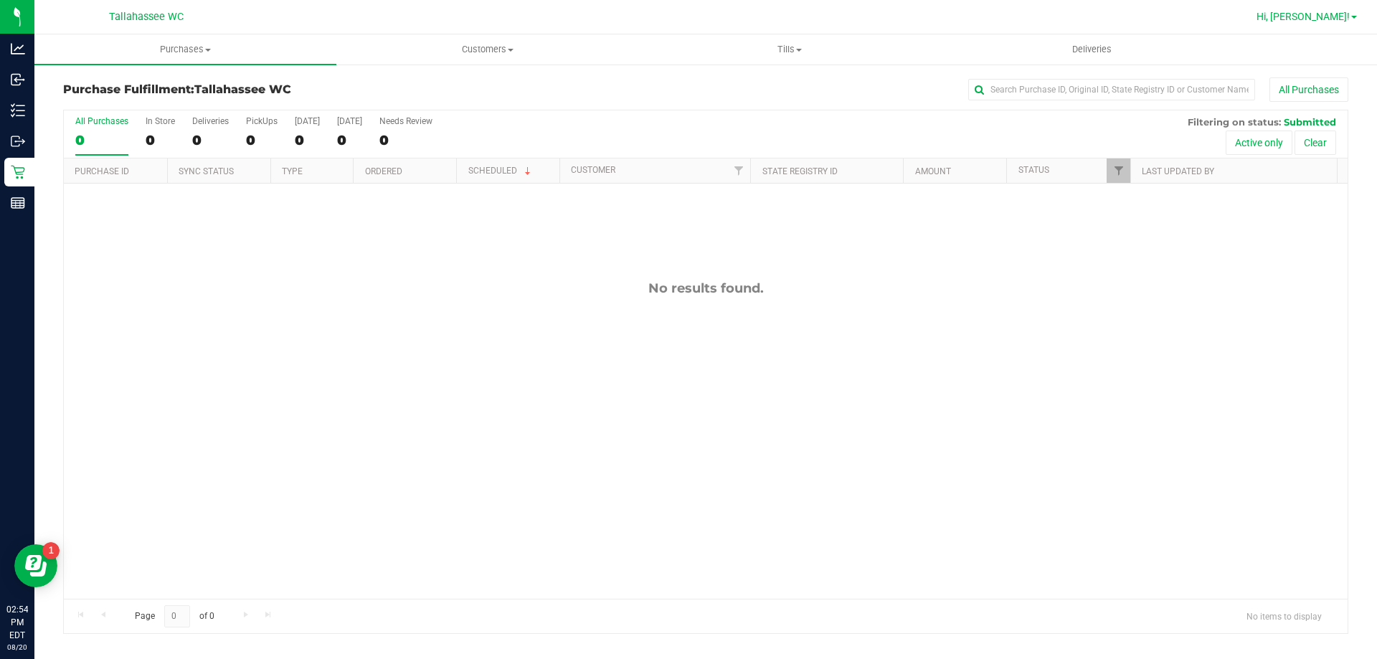
click at [1338, 16] on span "Hi, [PERSON_NAME]!" at bounding box center [1302, 16] width 93 height 11
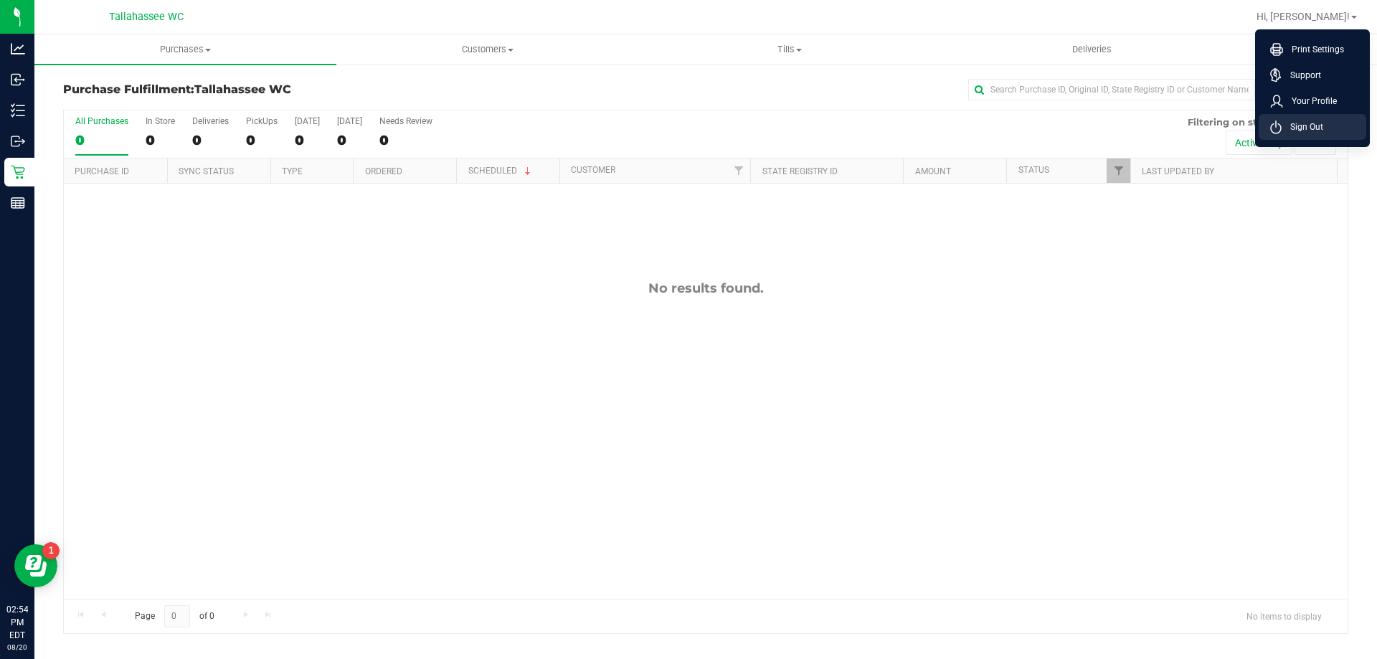
click at [1321, 122] on span "Sign Out" at bounding box center [1302, 127] width 42 height 14
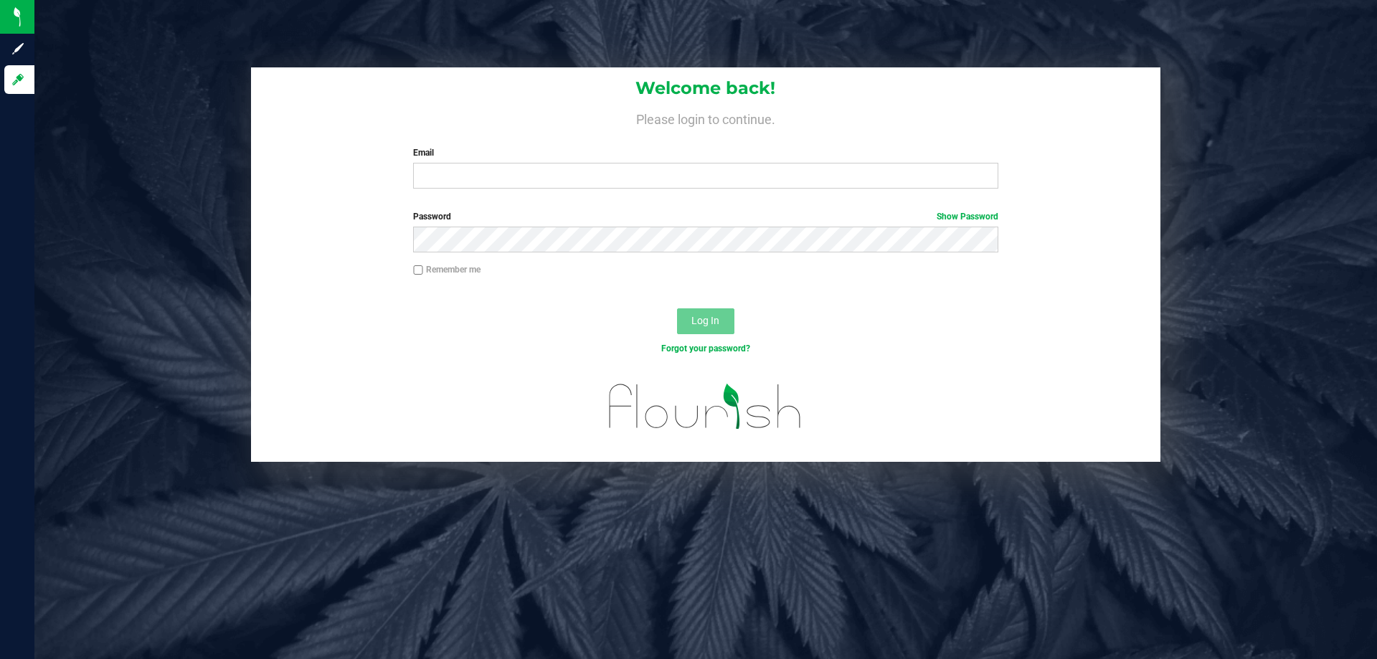
click at [564, 190] on div "Welcome back! Please login to continue. Email Required Please format your email…" at bounding box center [705, 133] width 909 height 133
click at [564, 184] on input "Email" at bounding box center [705, 176] width 584 height 26
type input "[EMAIL_ADDRESS][DOMAIN_NAME]"
click at [677, 308] on button "Log In" at bounding box center [705, 321] width 57 height 26
